Goal: Information Seeking & Learning: Check status

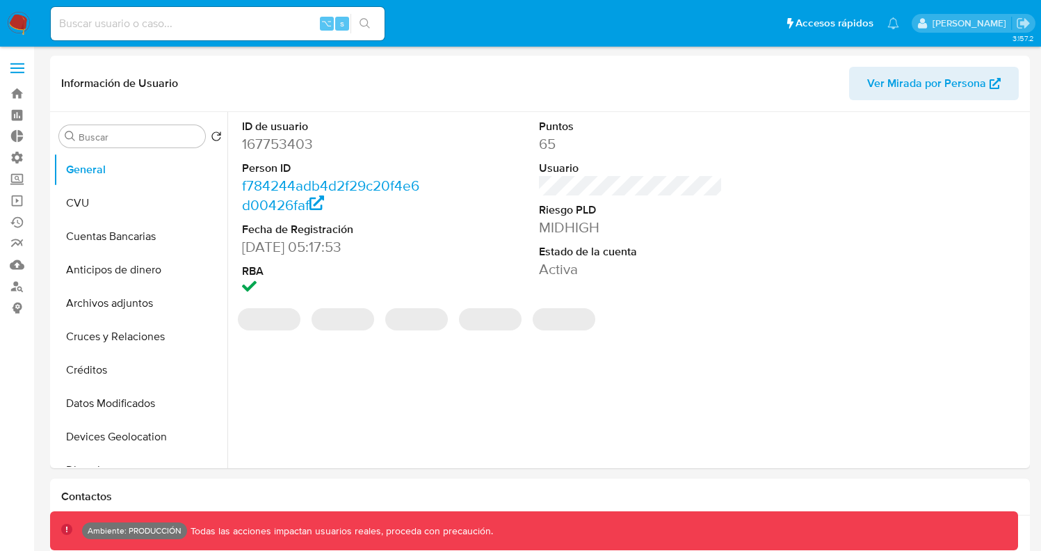
select select "10"
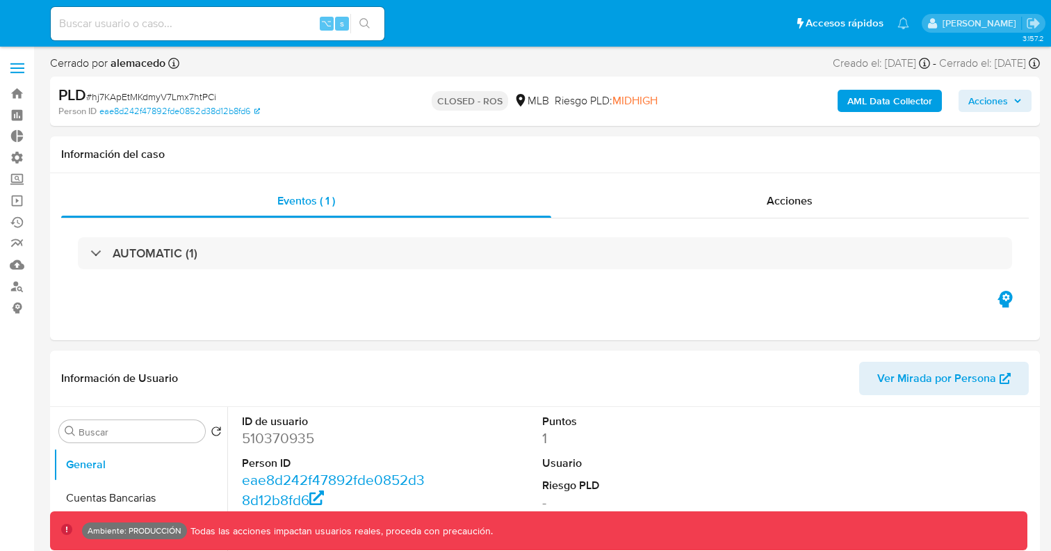
select select "10"
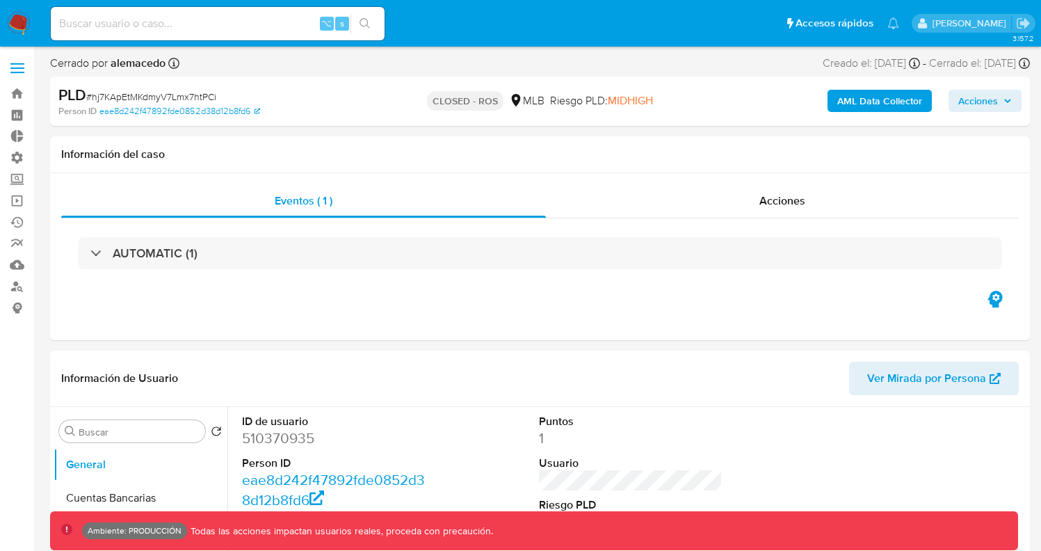
click at [246, 29] on input at bounding box center [218, 24] width 334 height 18
paste input "143125485"
type input "143125485"
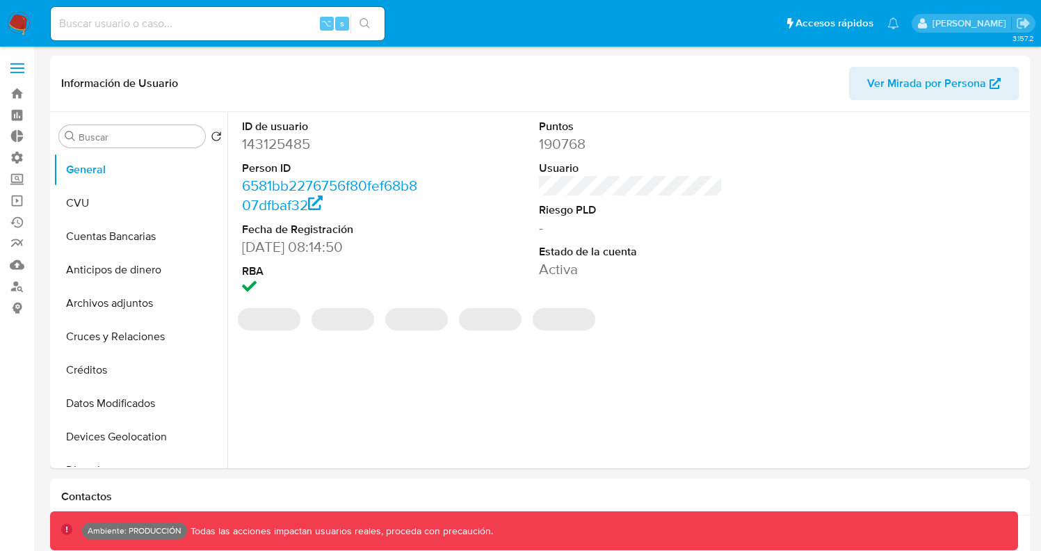
select select "10"
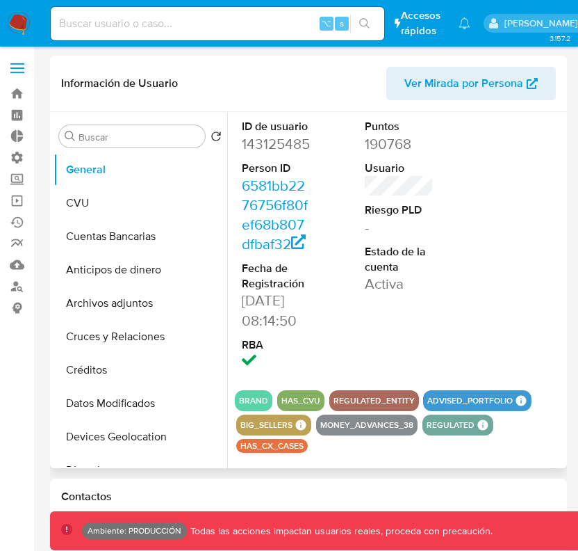
click at [314, 60] on div "Información de Usuario Ver Mirada por Persona" at bounding box center [308, 84] width 517 height 56
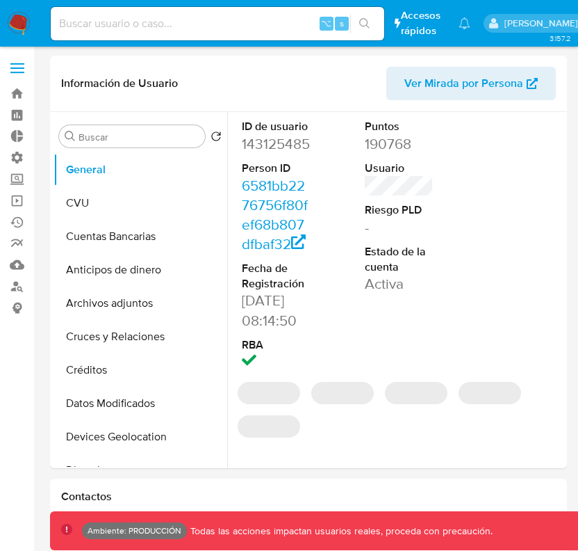
select select "10"
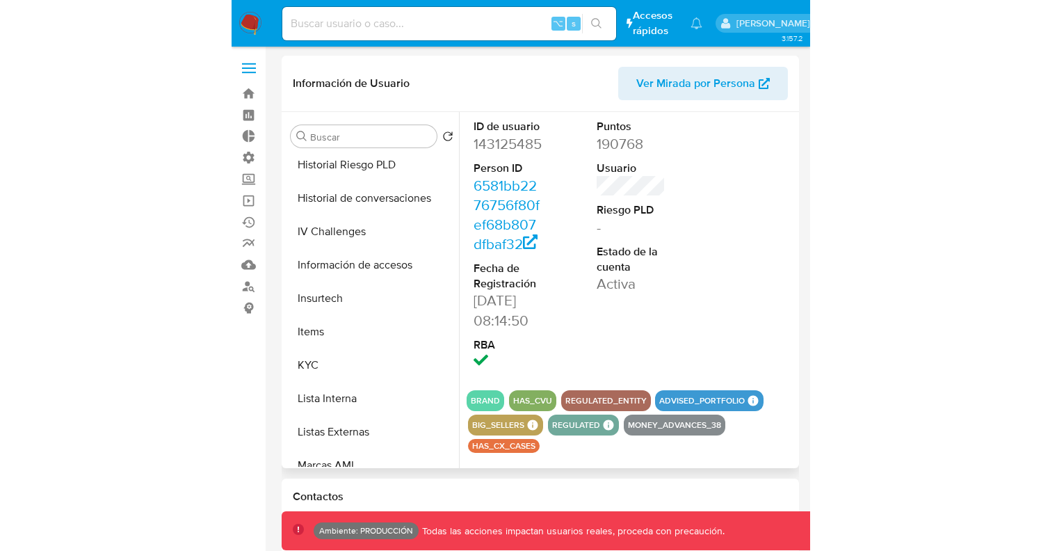
scroll to position [603, 0]
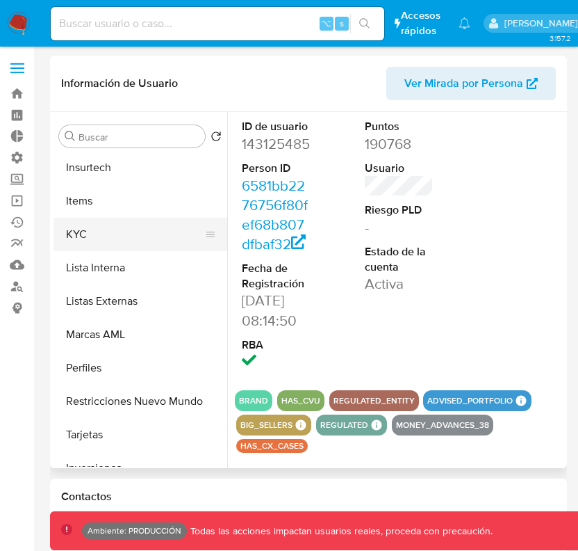
click at [120, 238] on button "KYC" at bounding box center [135, 234] width 163 height 33
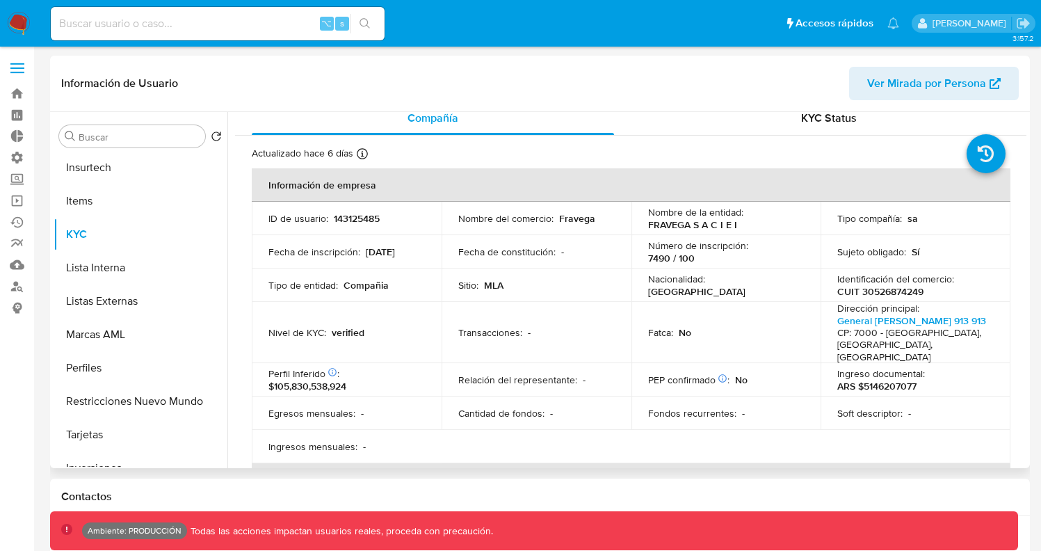
scroll to position [13, 0]
drag, startPoint x: 323, startPoint y: 328, endPoint x: 270, endPoint y: 327, distance: 53.5
click at [270, 327] on p "Nivel de KYC :" at bounding box center [297, 330] width 58 height 13
click at [354, 327] on p "verified" at bounding box center [348, 330] width 33 height 13
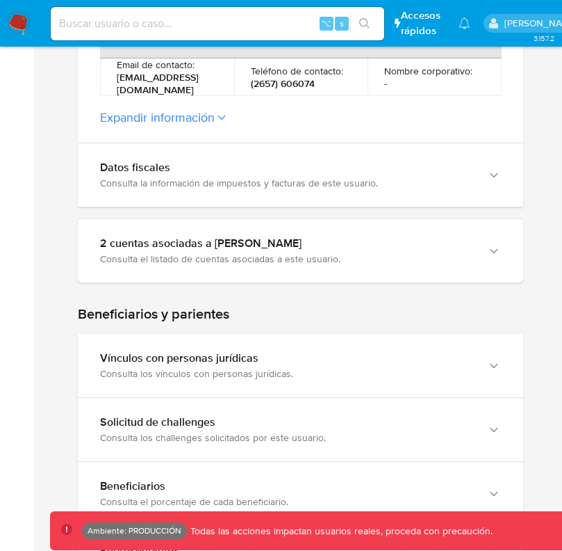
scroll to position [592, 0]
